Goal: Understand process/instructions: Learn how to perform a task or action

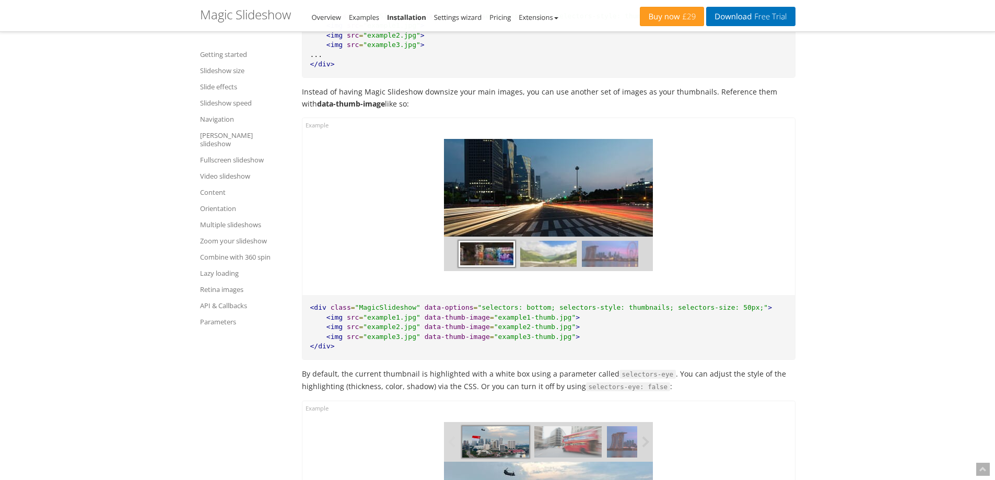
scroll to position [4389, 0]
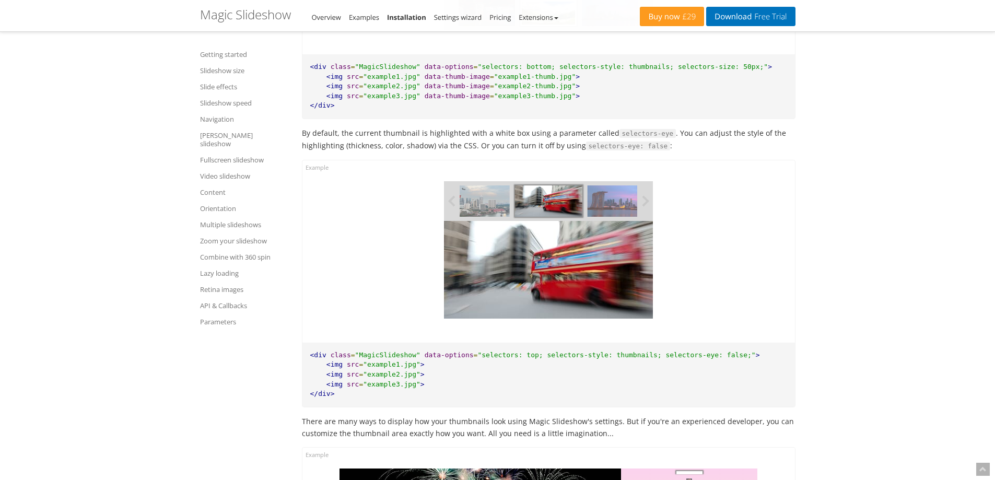
click at [619, 186] on img at bounding box center [620, 201] width 67 height 31
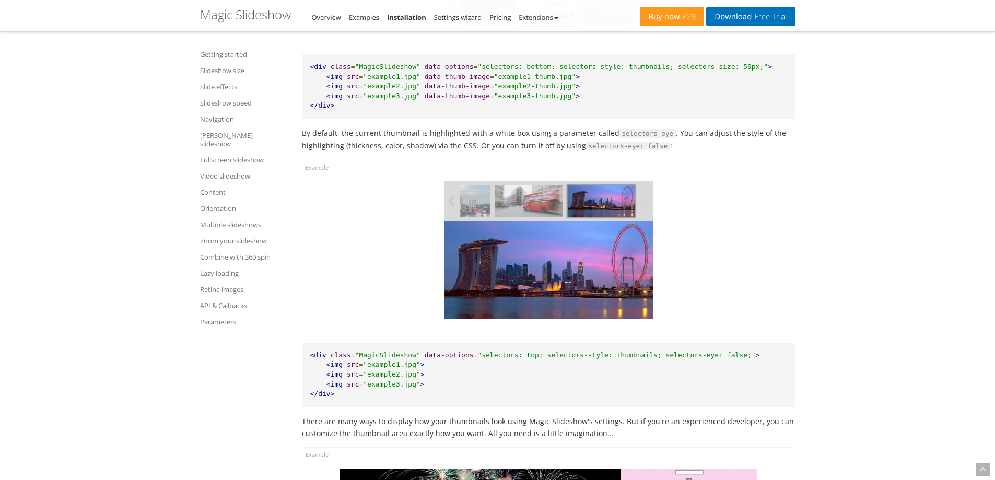
click at [546, 188] on img at bounding box center [528, 201] width 67 height 31
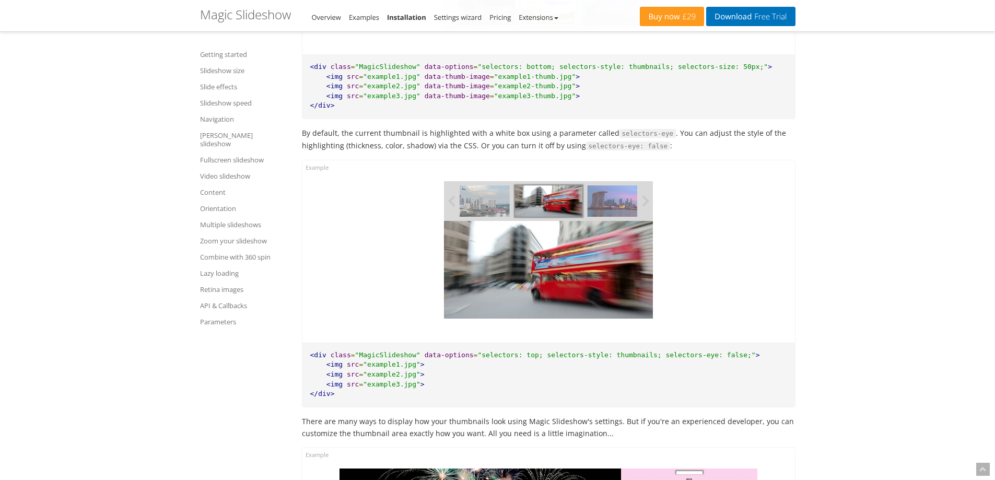
click at [488, 189] on img at bounding box center [476, 201] width 67 height 31
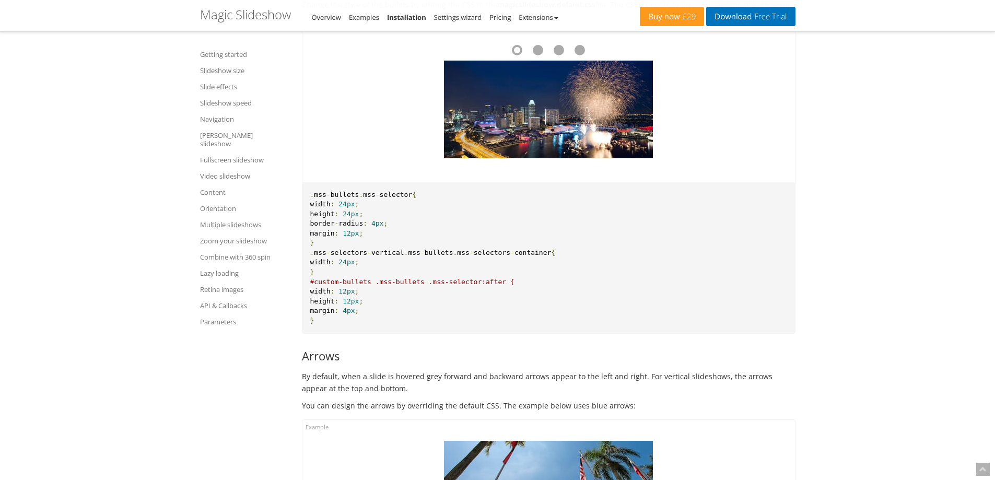
scroll to position [7159, 0]
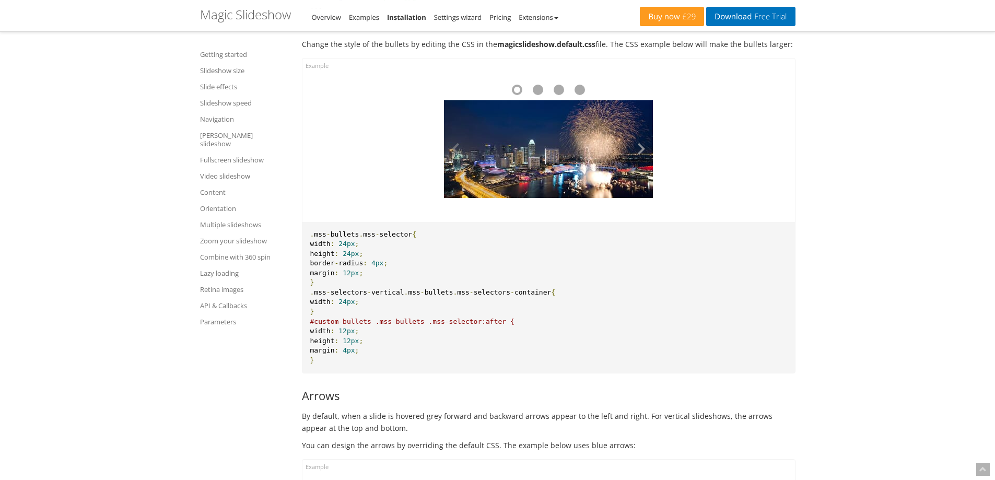
click at [642, 142] on button at bounding box center [637, 149] width 31 height 98
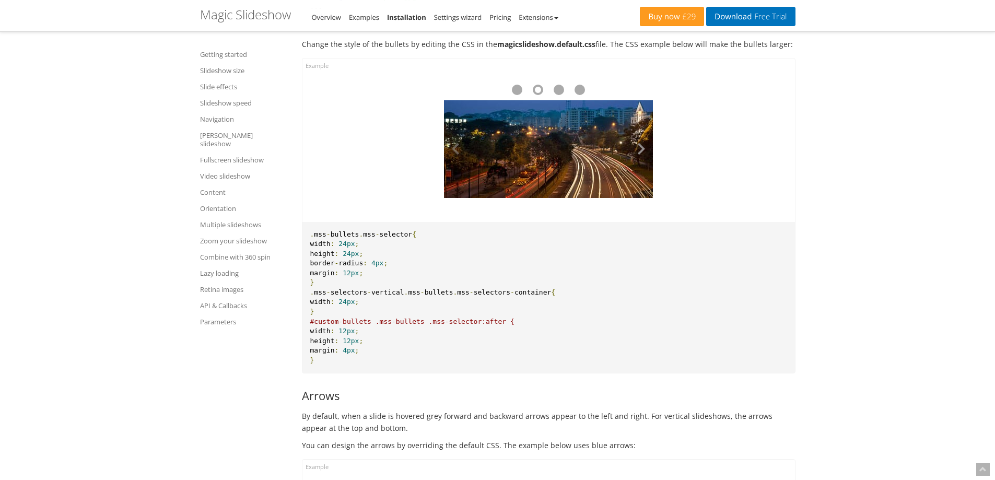
click at [642, 142] on button at bounding box center [637, 149] width 31 height 98
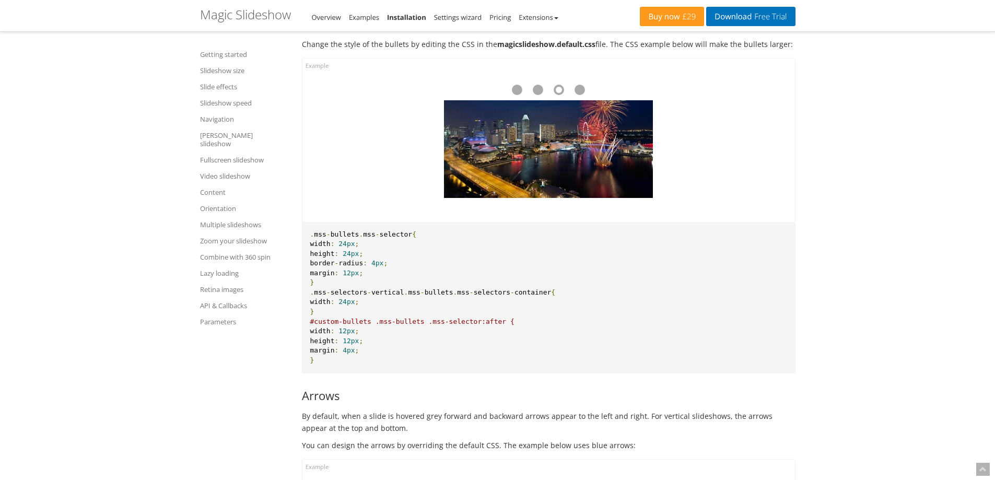
click at [642, 142] on button at bounding box center [637, 149] width 31 height 98
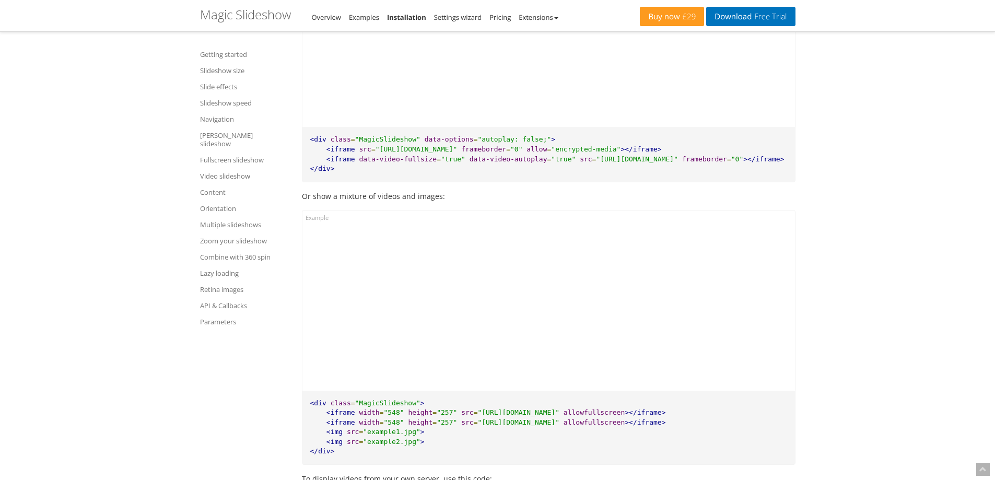
scroll to position [9563, 0]
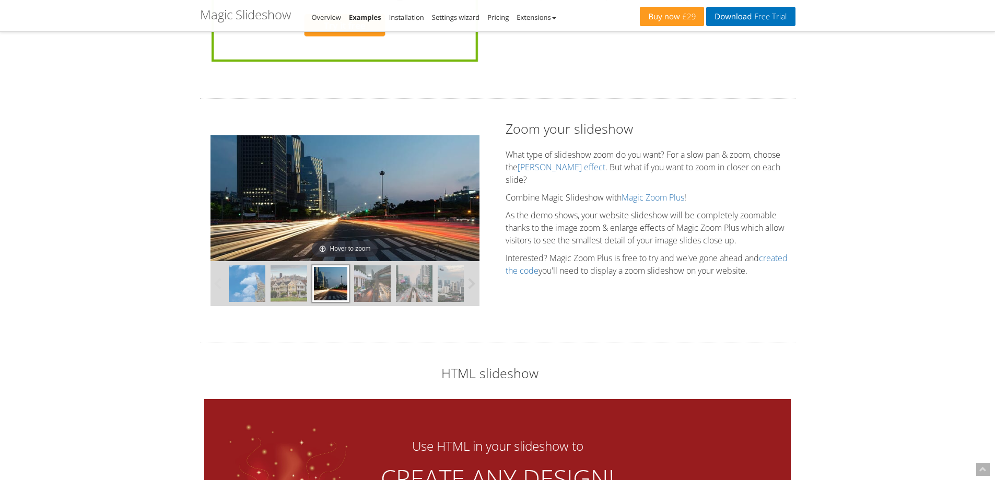
scroll to position [2457, 0]
